Goal: Task Accomplishment & Management: Complete application form

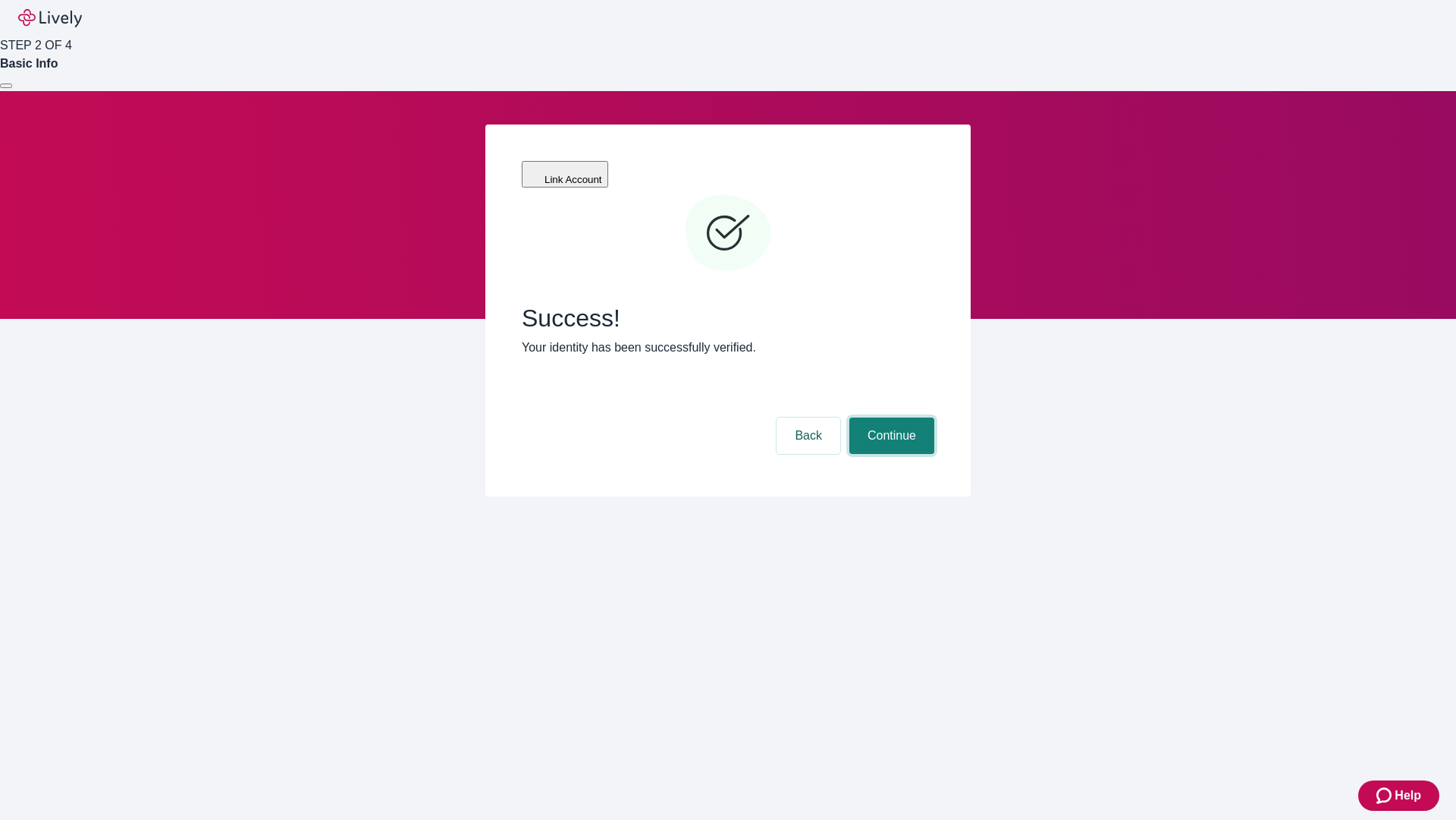
click at [890, 417] on button "Continue" at bounding box center [892, 435] width 85 height 37
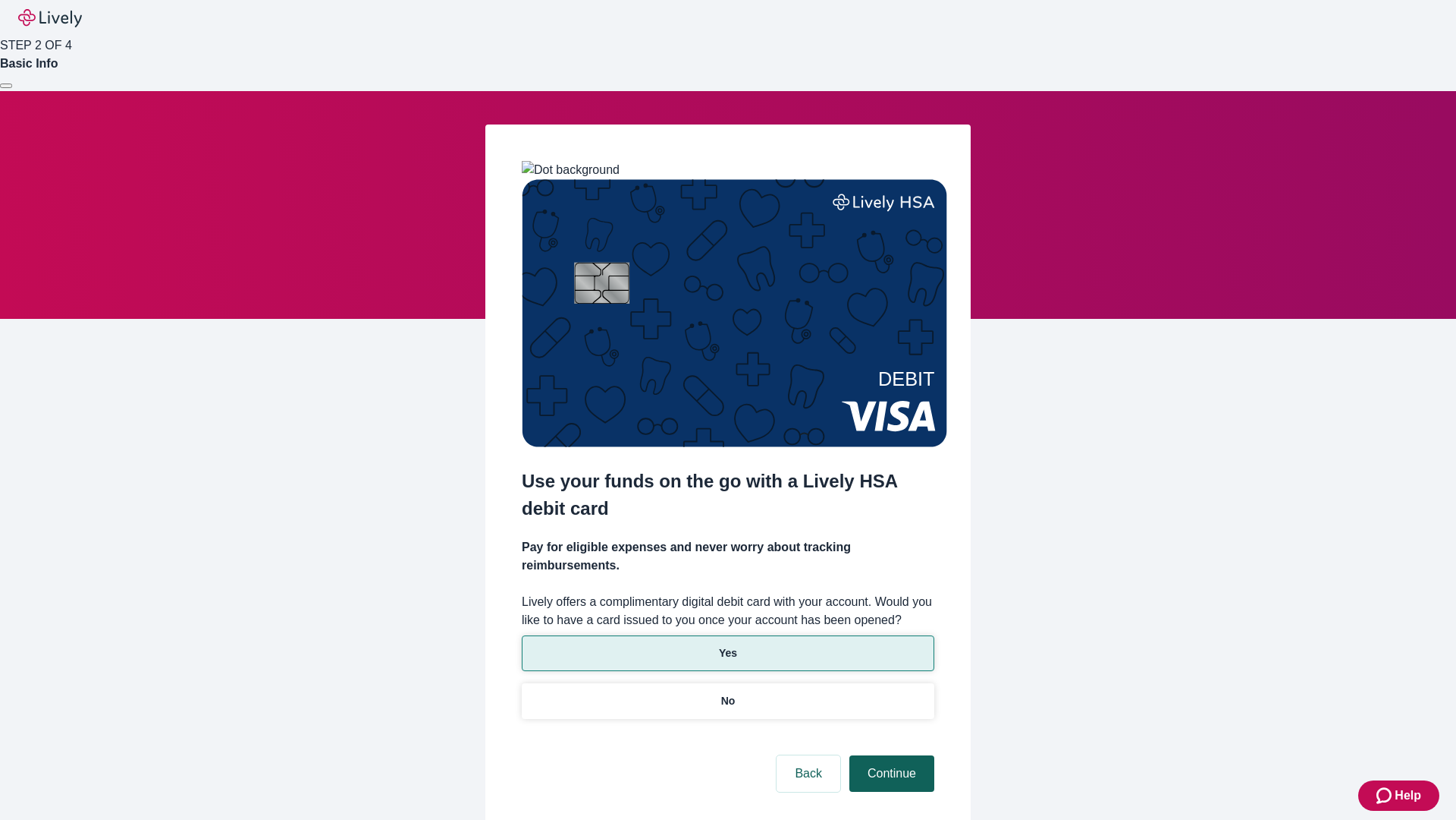
click at [728, 645] on p "Yes" at bounding box center [728, 653] width 18 height 16
click at [890, 755] on button "Continue" at bounding box center [892, 773] width 85 height 37
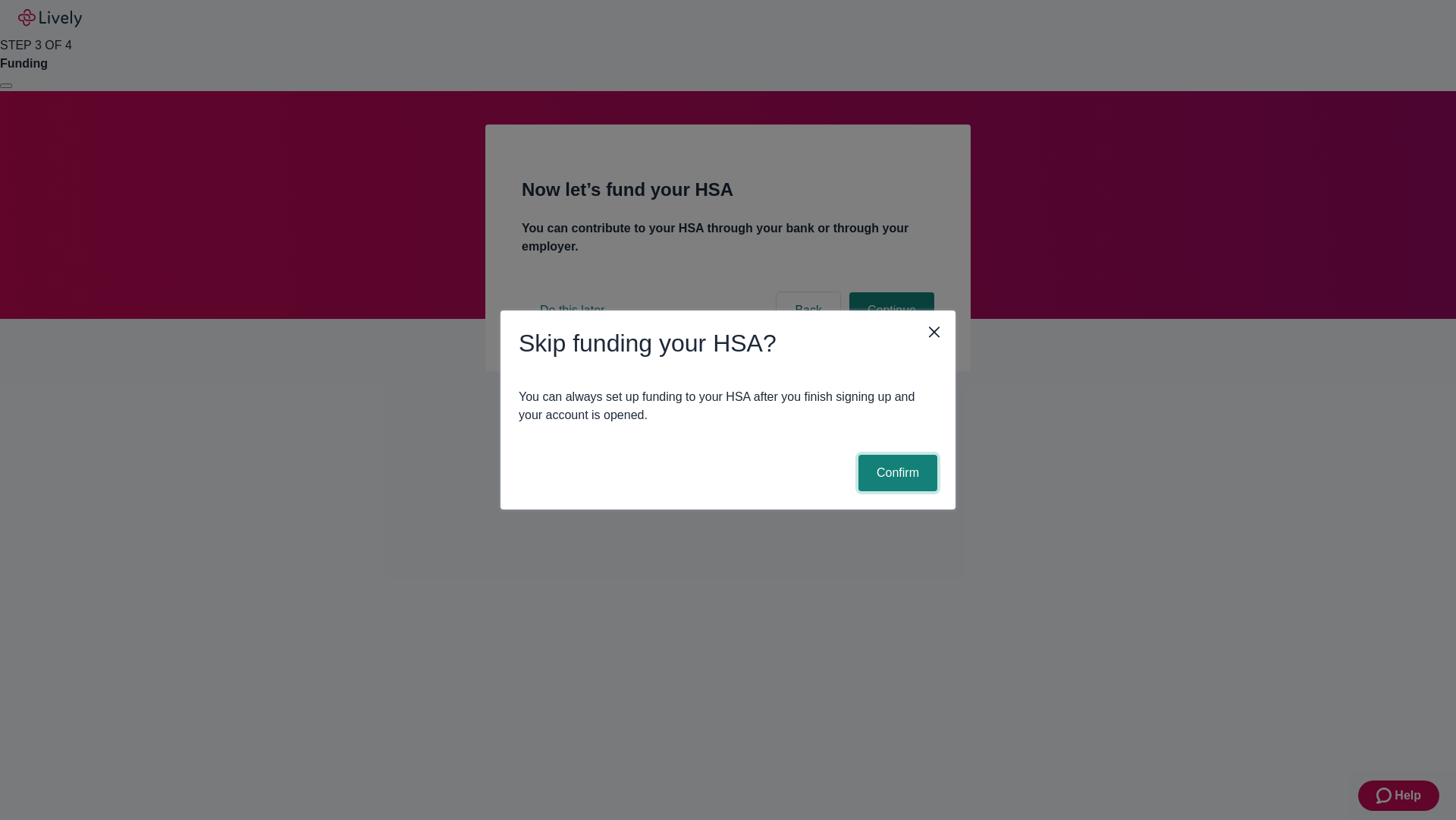
click at [896, 472] on button "Confirm" at bounding box center [898, 472] width 79 height 37
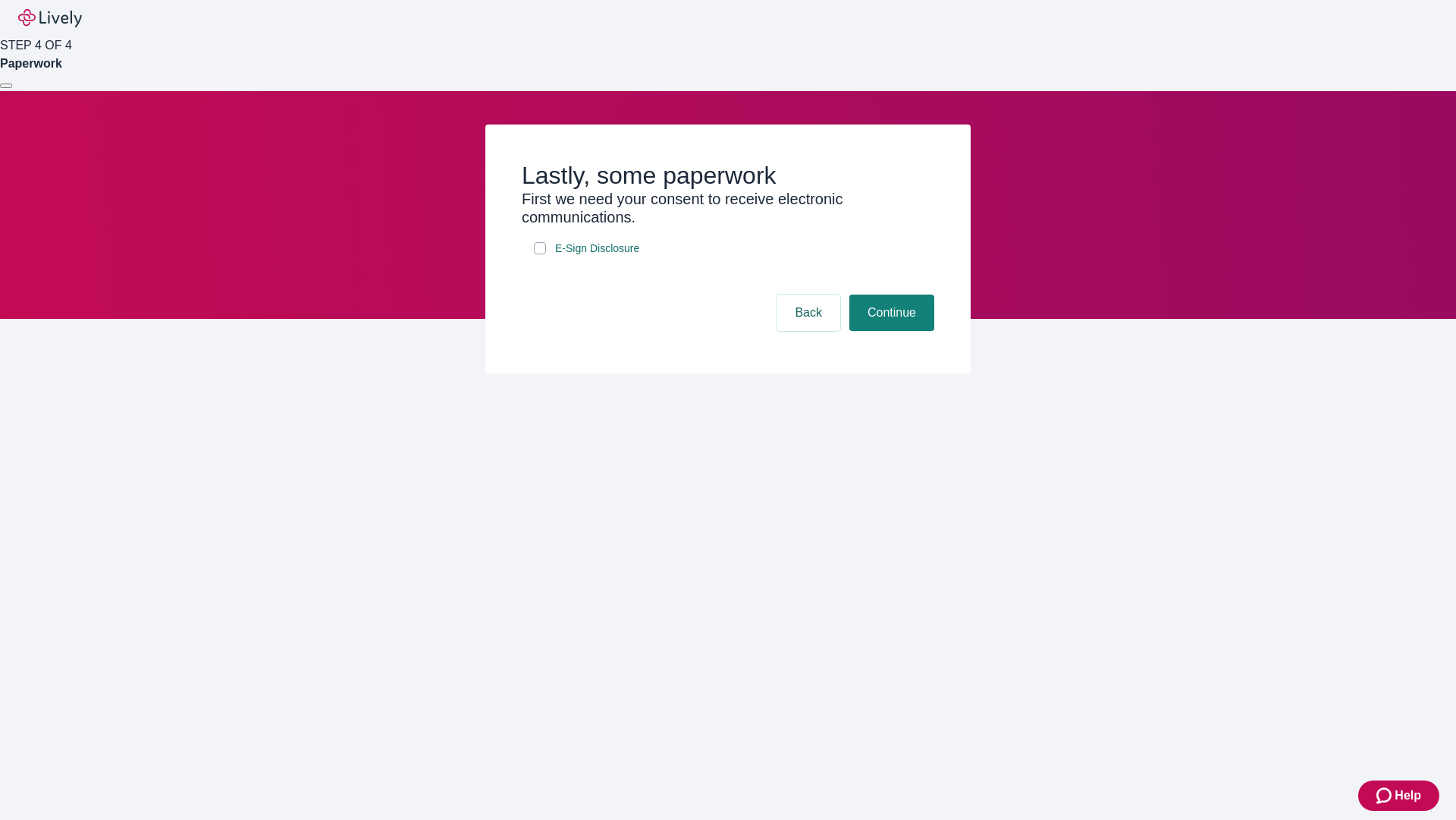
click at [540, 255] on input "E-Sign Disclosure" at bounding box center [540, 248] width 12 height 12
checkbox input "true"
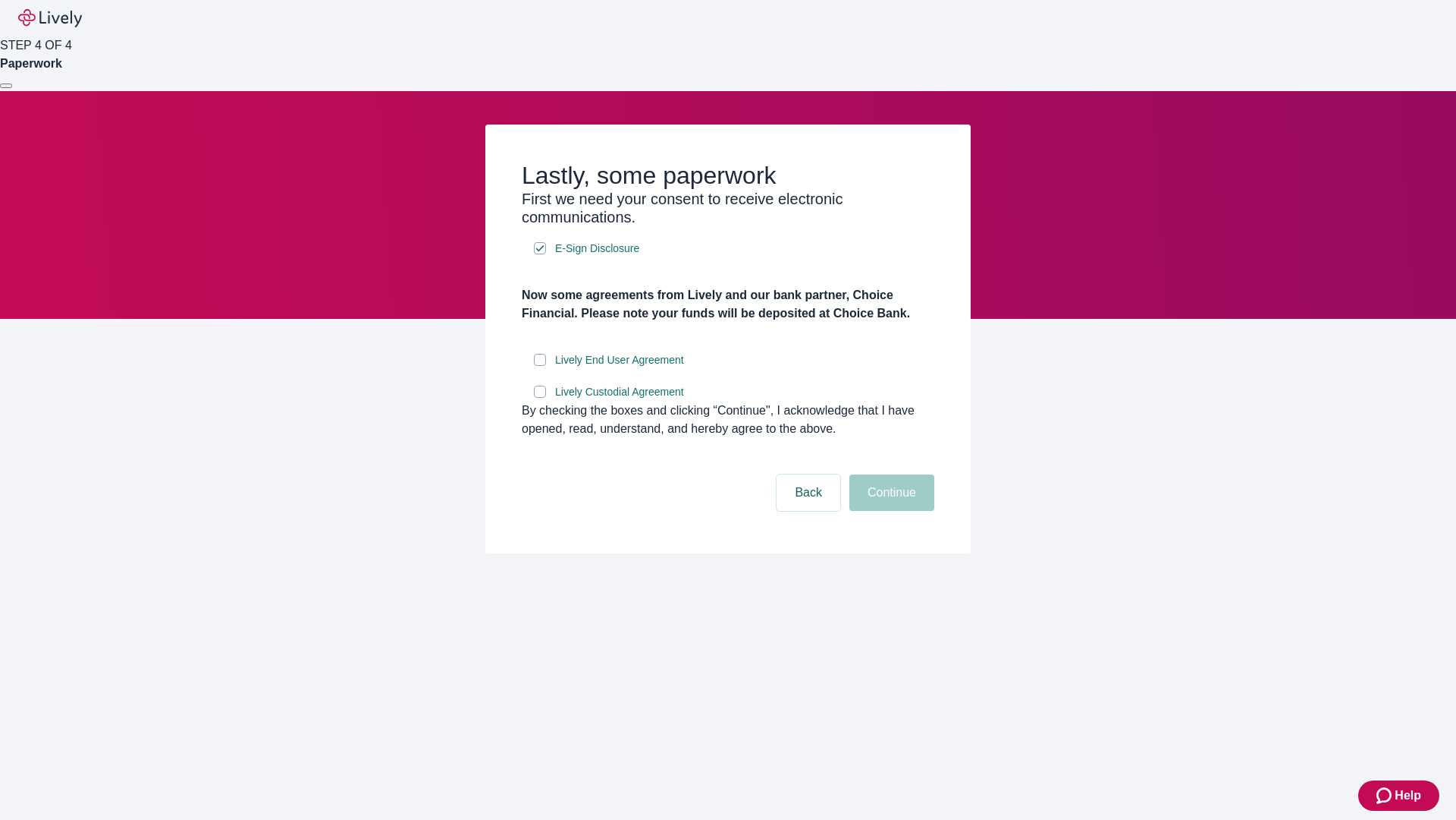
click at [540, 365] on input "Lively End User Agreement" at bounding box center [540, 360] width 12 height 12
checkbox input "true"
click at [540, 397] on input "Lively Custodial Agreement" at bounding box center [540, 391] width 12 height 12
checkbox input "true"
click at [890, 511] on button "Continue" at bounding box center [892, 492] width 85 height 37
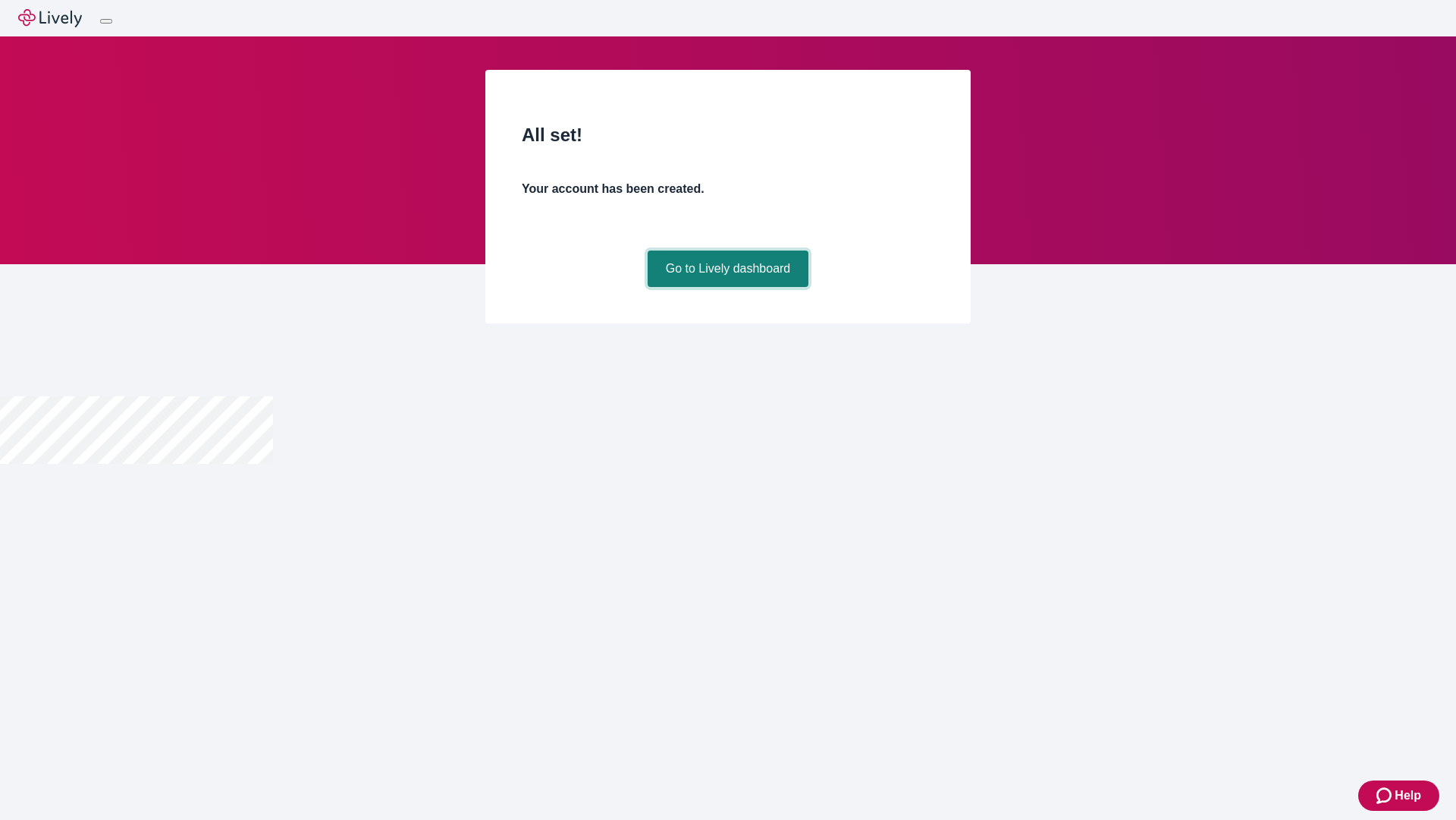
click at [728, 286] on link "Go to Lively dashboard" at bounding box center [728, 269] width 161 height 37
